Goal: Contribute content: Add original content to the website for others to see

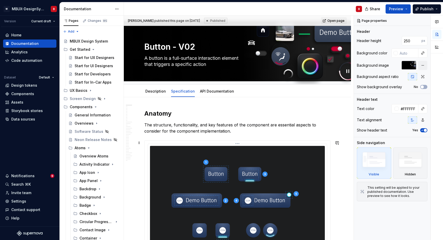
scroll to position [12, 0]
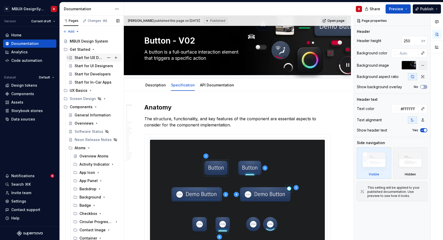
click at [90, 59] on div "Start for UX Designers" at bounding box center [89, 57] width 29 height 5
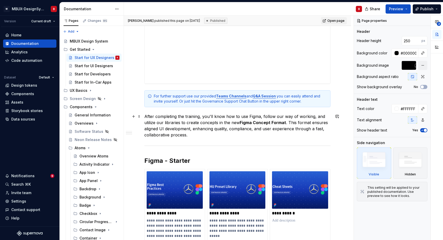
scroll to position [415, 0]
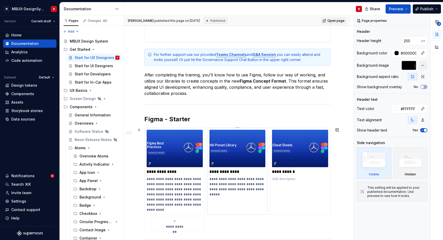
click at [259, 178] on p "**********" at bounding box center [237, 186] width 56 height 20
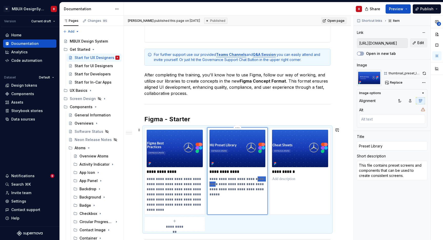
click at [259, 178] on p "**********" at bounding box center [237, 186] width 56 height 20
type textarea "*"
type textarea "This file contains preset and components that can be used to create consistent …"
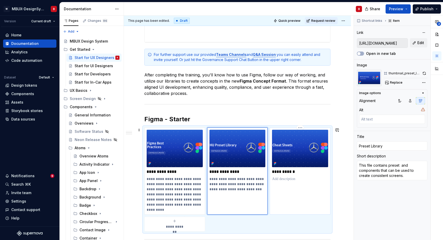
type textarea "*"
type textarea "This file contains preset an components that can be used to create consistent s…"
type textarea "*"
type textarea "This file contains preset a components that can be used to create consistent sc…"
type textarea "*"
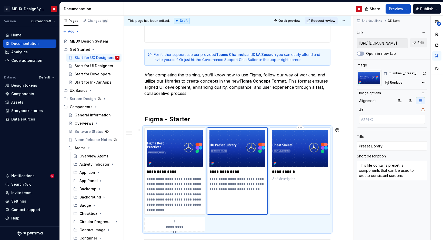
type textarea "This file contains preset components that can be used to create consistent scre…"
type textarea "*"
type textarea "This file contains preset components that can be used to create consistent scre…"
type textarea "*"
type textarea "This file contains preset components that can be used to create consistent scre…"
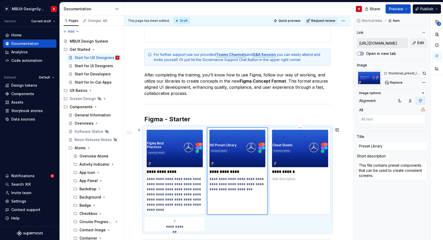
type textarea "*"
type textarea "This file contains presetcomponents that can be used to create consistent scree…"
type textarea "*"
type textarea "This file contains preset components that can be used to create consistent scre…"
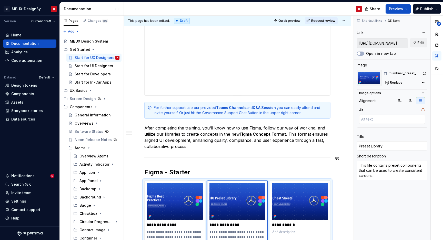
scroll to position [342, 0]
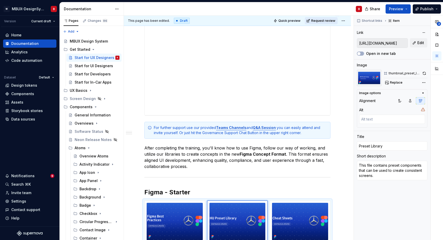
click at [321, 21] on span "Request review" at bounding box center [323, 21] width 24 height 4
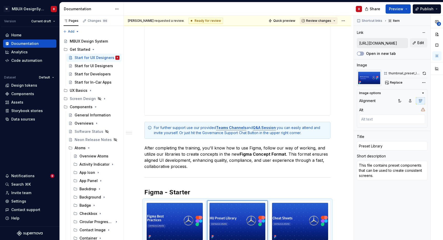
click at [323, 20] on span "Review changes" at bounding box center [318, 21] width 25 height 4
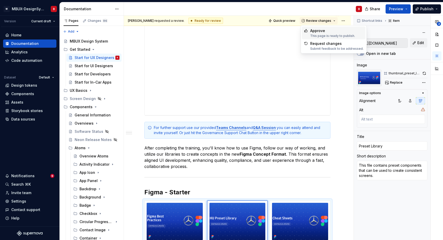
click at [320, 33] on div "Approve This page is ready to publish." at bounding box center [332, 33] width 45 height 10
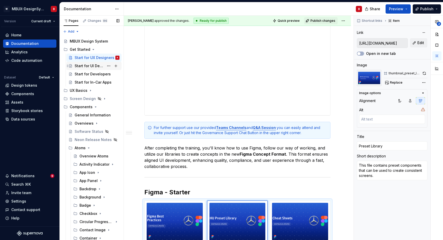
click at [88, 67] on div "Start for UI Designers" at bounding box center [89, 65] width 29 height 5
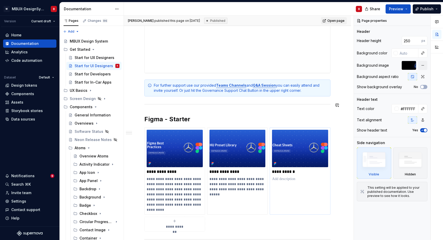
scroll to position [323, 0]
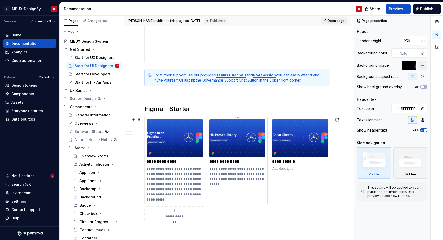
click at [216, 174] on p "**********" at bounding box center [237, 176] width 56 height 20
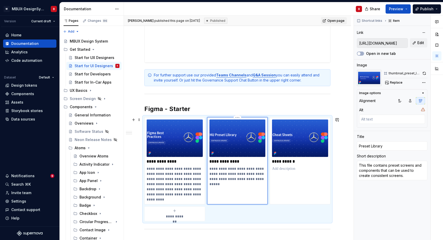
type textarea "*"
type textarea "This file contains preset screens andcomponents that can be used to create cons…"
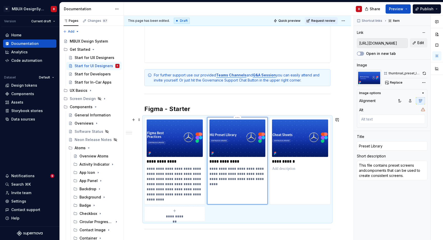
type textarea "*"
type textarea "This file contains preset screens ancomponents that can be used to create consi…"
type textarea "*"
type textarea "This file contains preset screens acomponents that can be used to create consis…"
type textarea "*"
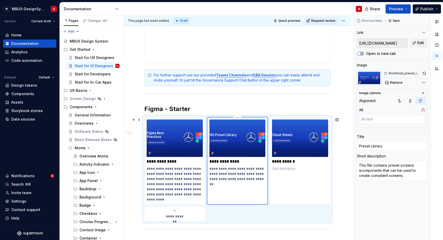
type textarea "This file contains preset screens components that can be used to create consist…"
type textarea "*"
type textarea "This file contains preset screenscomponents that can be used to create consiste…"
type textarea "*"
type textarea "This file contains preset screencomponents that can be used to create consisten…"
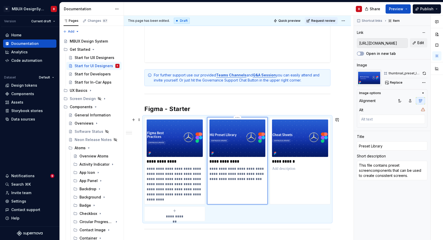
type textarea "*"
type textarea "This file contains preset screecomponents that can be used to create consistent…"
type textarea "*"
type textarea "This file contains preset screcomponents that can be used to create consistent …"
type textarea "*"
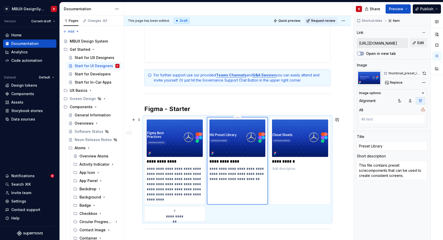
type textarea "This file contains preset scrcomponents that can be used to create consistent s…"
type textarea "*"
type textarea "This file contains preset sccomponents that can be used to create consistent sc…"
type textarea "*"
type textarea "This file contains preset scomponents that can be used to create consistent scr…"
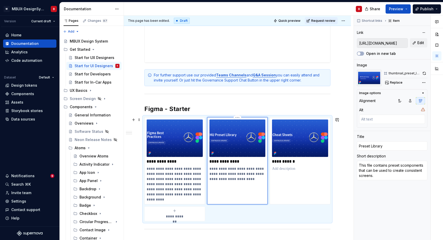
type textarea "*"
type textarea "This file contains preset components that can be used to create consistent scre…"
type textarea "*"
type textarea "This file contains presetcomponents that can be used to create consistent scree…"
type textarea "*"
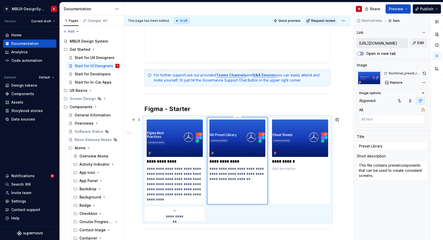
type textarea "This file contains preset components that can be used to create consistent scre…"
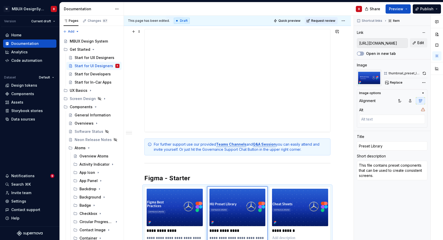
scroll to position [173, 0]
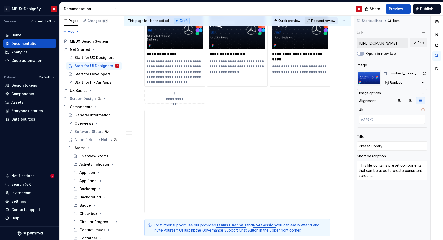
click at [319, 19] on span "Request review" at bounding box center [323, 21] width 24 height 4
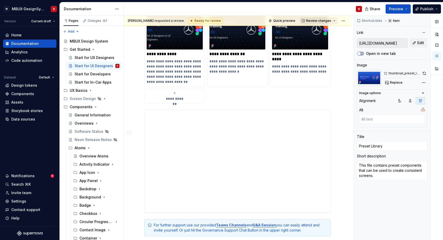
click at [319, 22] on span "Review changes" at bounding box center [318, 21] width 25 height 4
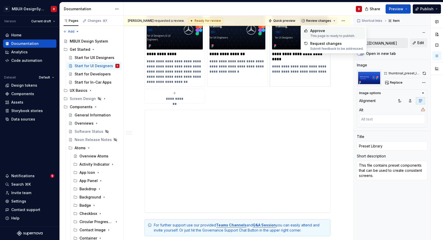
click at [319, 34] on div "Approve This page is ready to publish." at bounding box center [332, 33] width 45 height 10
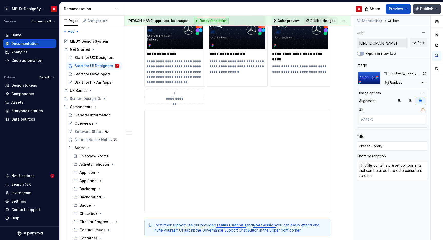
click at [426, 10] on span "Publish" at bounding box center [426, 8] width 13 height 5
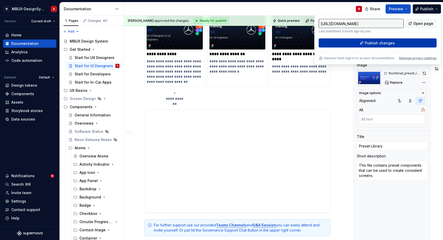
click at [361, 45] on button "Publish changes" at bounding box center [377, 42] width 118 height 9
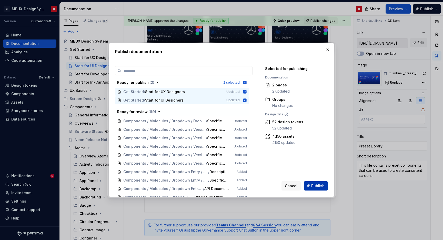
click at [320, 184] on span "Publish" at bounding box center [317, 185] width 13 height 5
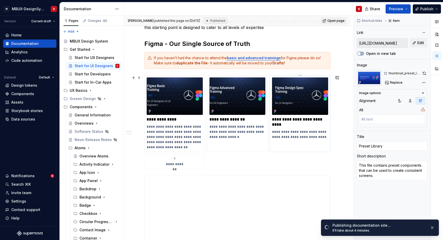
scroll to position [0, 0]
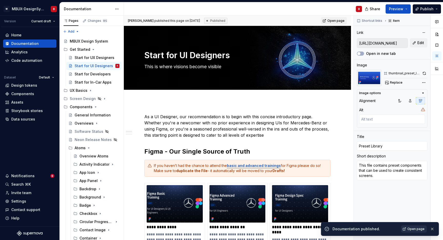
click at [408, 229] on link "Open page" at bounding box center [414, 228] width 26 height 7
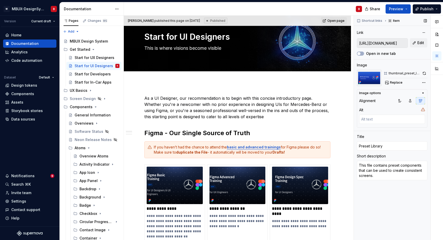
scroll to position [19, 0]
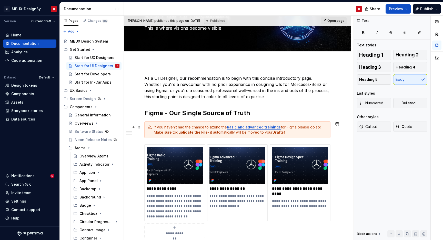
scroll to position [0, 0]
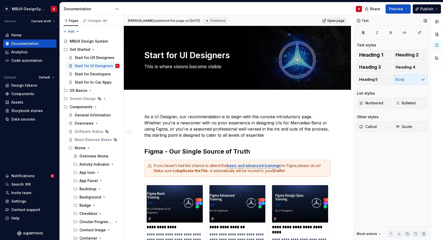
click at [375, 150] on div "Text Text styles Heading 1 Heading 2 Heading 3 Heading 4 Heading 5 Body List st…" at bounding box center [392, 128] width 77 height 224
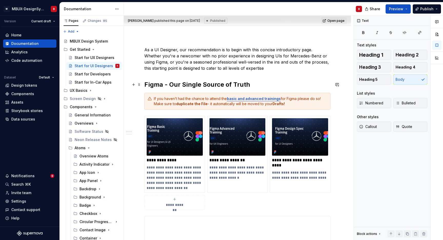
scroll to position [69, 0]
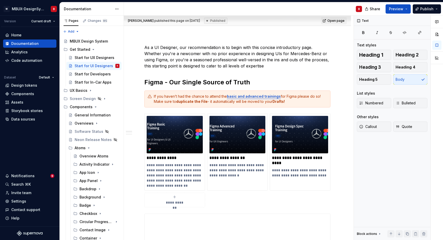
type textarea "*"
